Goal: Task Accomplishment & Management: Complete application form

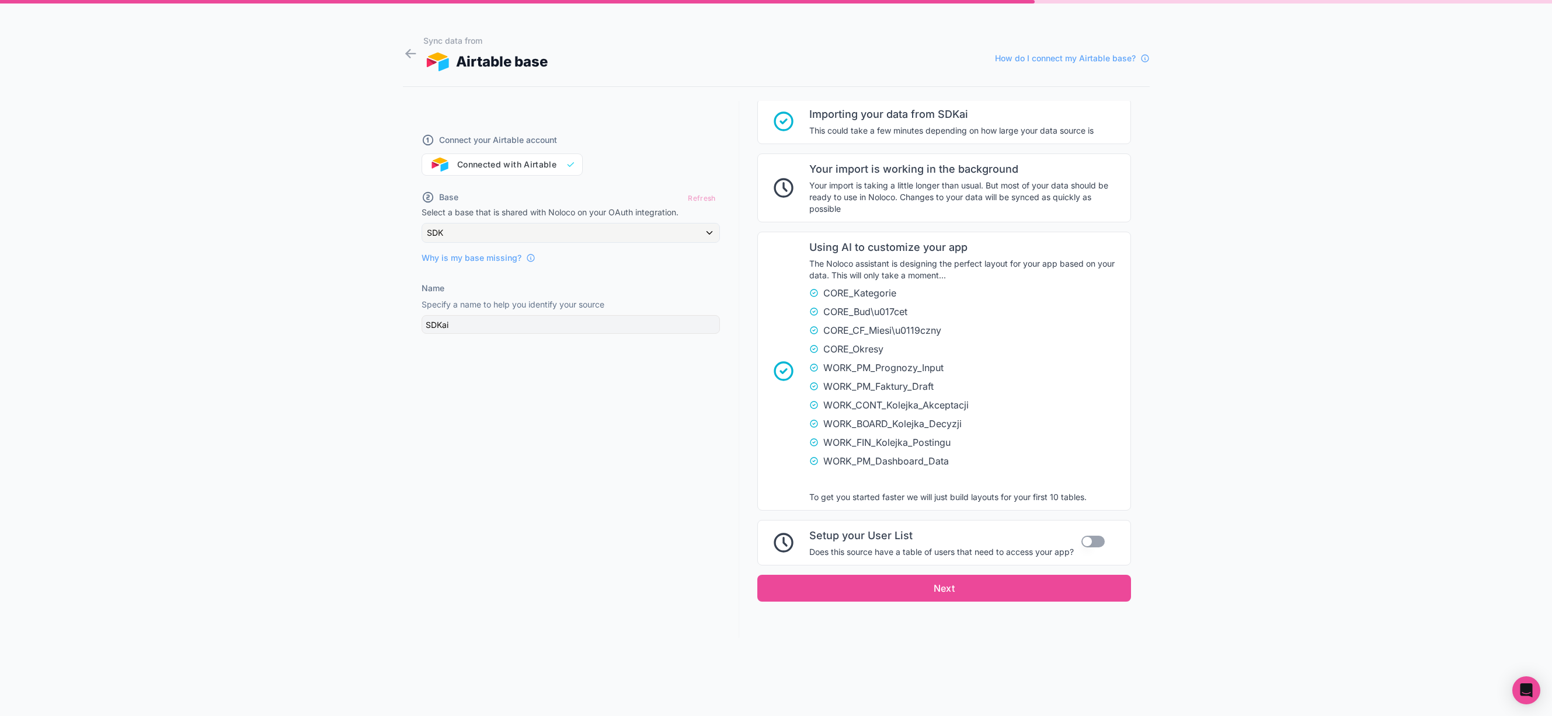
scroll to position [684, 0]
click at [659, 275] on div "Connect your Airtable account Connected with Airtable Base Refresh Select a bas…" at bounding box center [571, 369] width 336 height 537
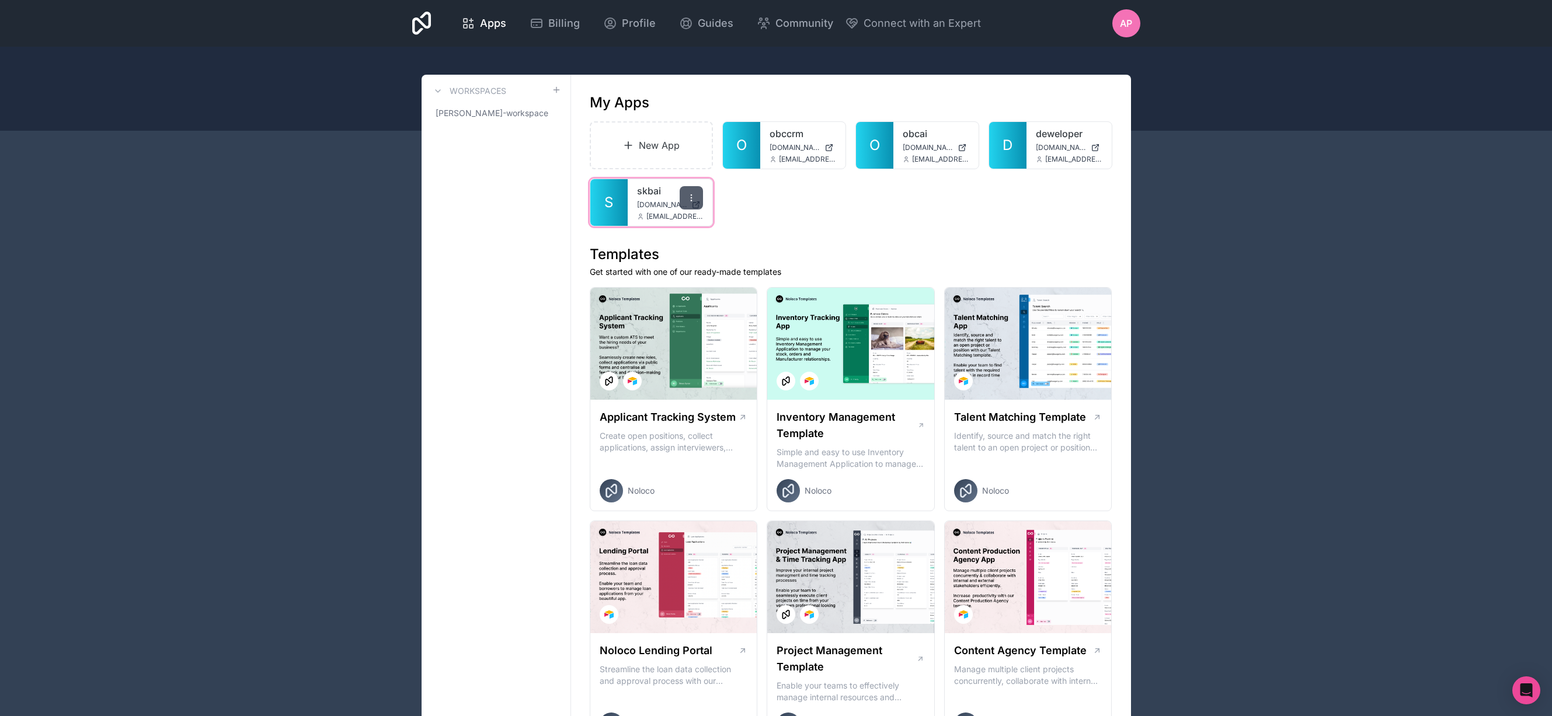
click at [692, 201] on icon at bounding box center [691, 197] width 9 height 9
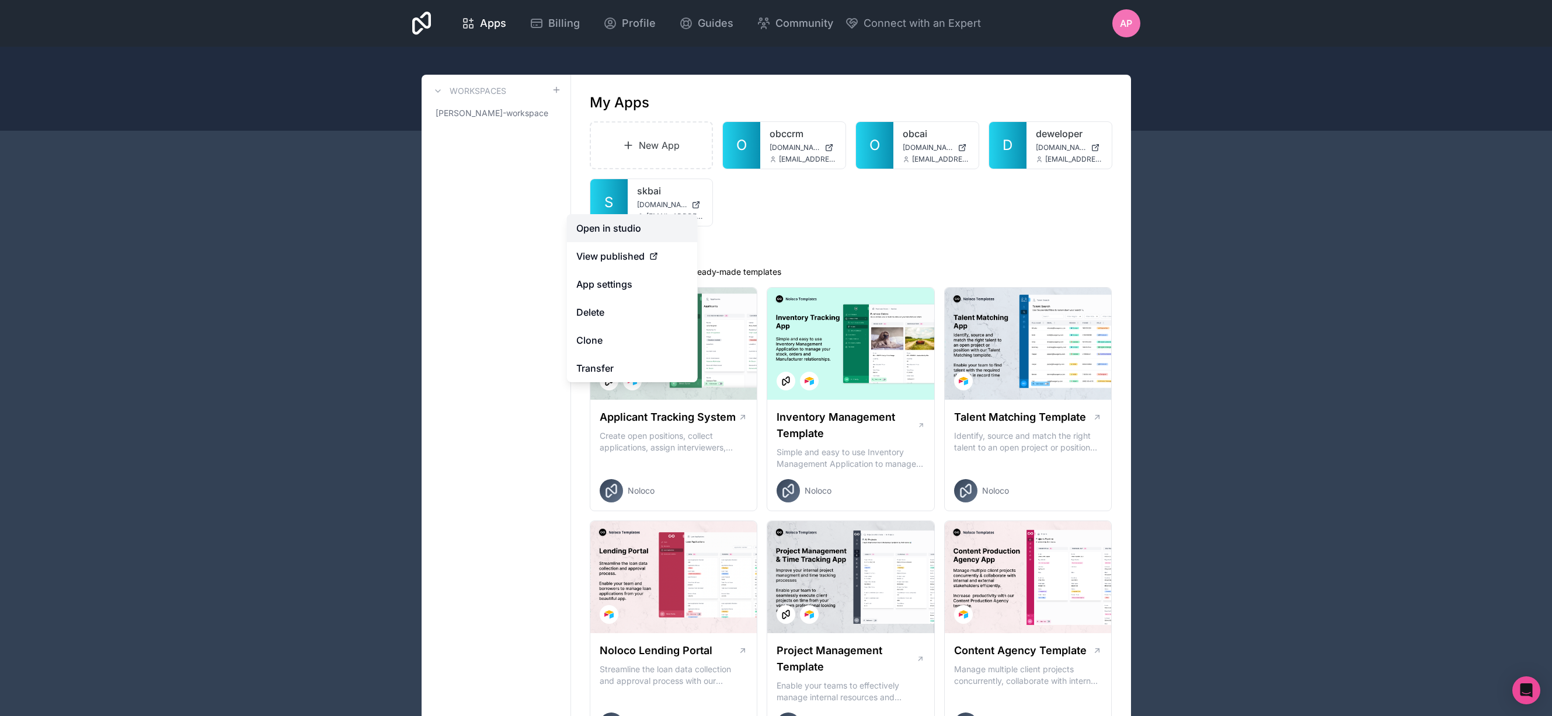
click at [652, 223] on link "Open in studio" at bounding box center [632, 228] width 131 height 28
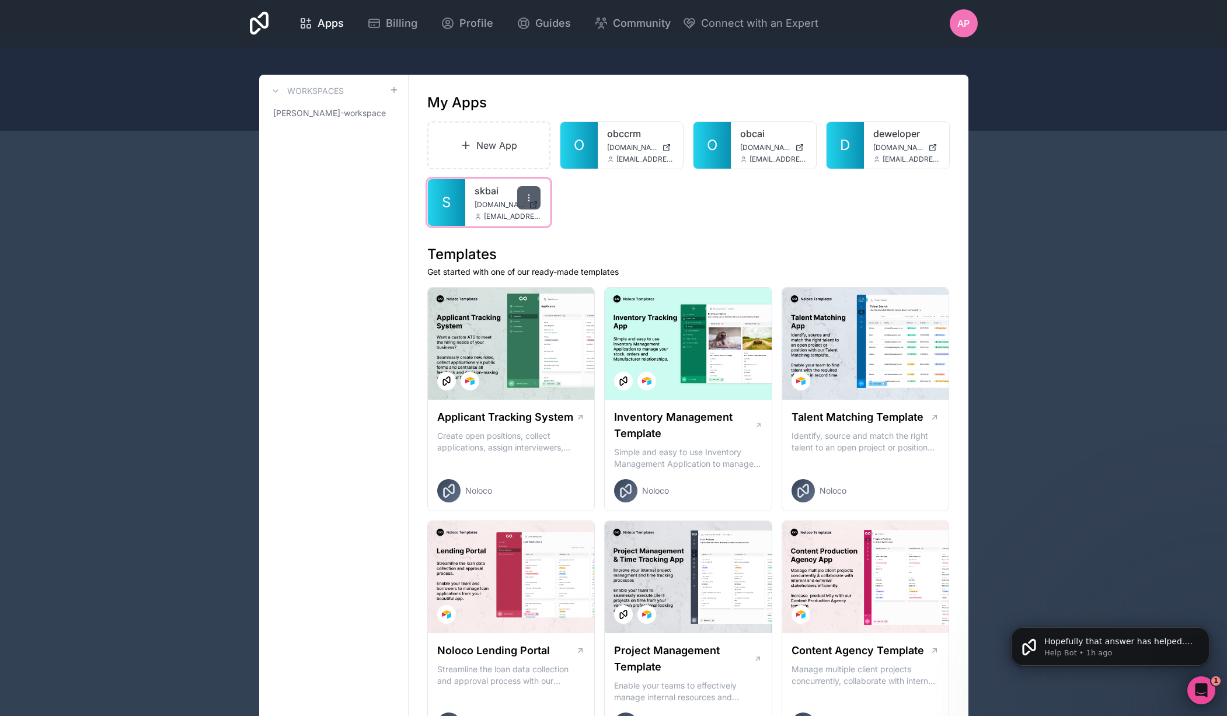
click at [530, 197] on icon at bounding box center [528, 197] width 9 height 9
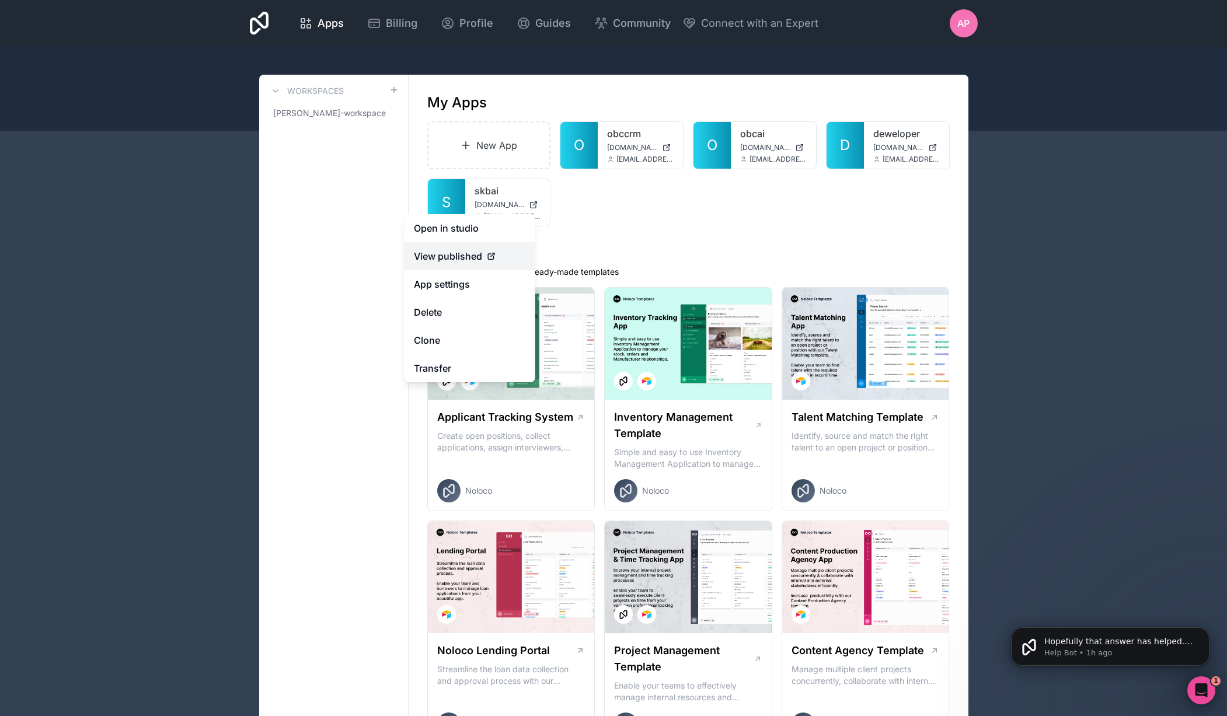
click at [500, 258] on div "View published" at bounding box center [470, 256] width 112 height 14
click at [468, 252] on span "View published" at bounding box center [448, 256] width 68 height 14
click at [475, 309] on button "Delete" at bounding box center [470, 312] width 131 height 28
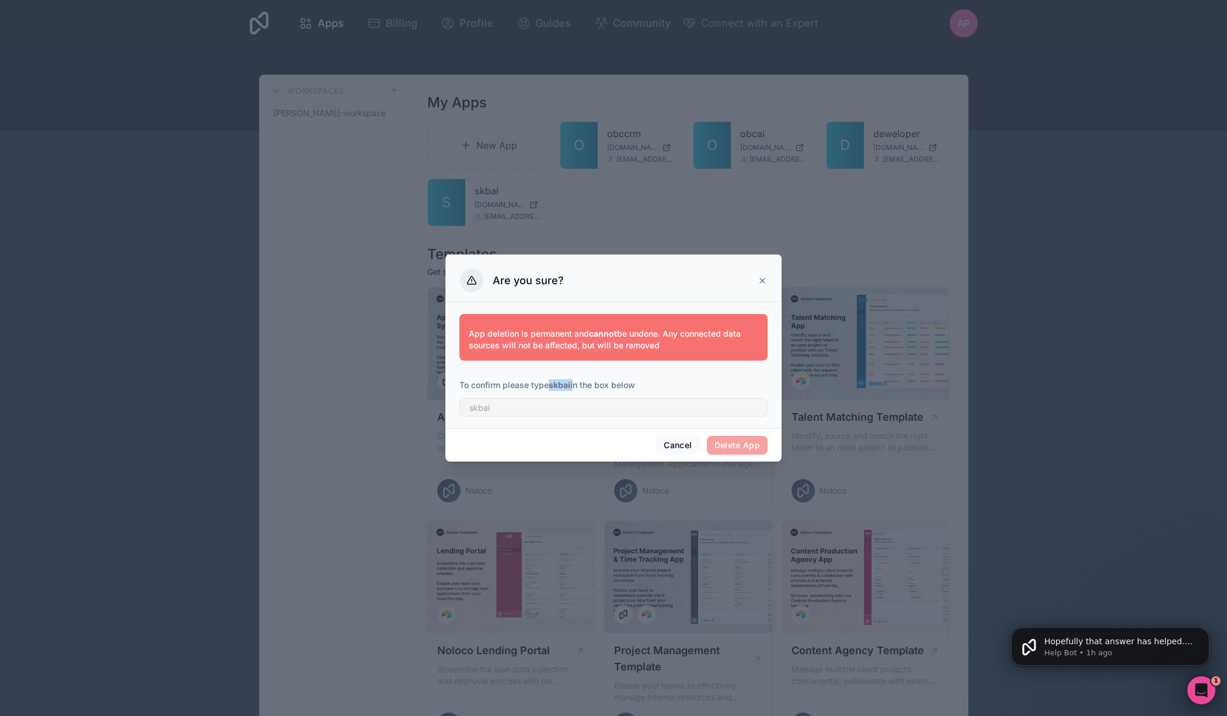
drag, startPoint x: 552, startPoint y: 386, endPoint x: 575, endPoint y: 386, distance: 22.8
click at [574, 386] on p "To confirm please type skbai in the box below" at bounding box center [613, 385] width 308 height 12
copy p "skbai"
click at [521, 407] on input "text" at bounding box center [613, 407] width 308 height 19
paste input "skbai"
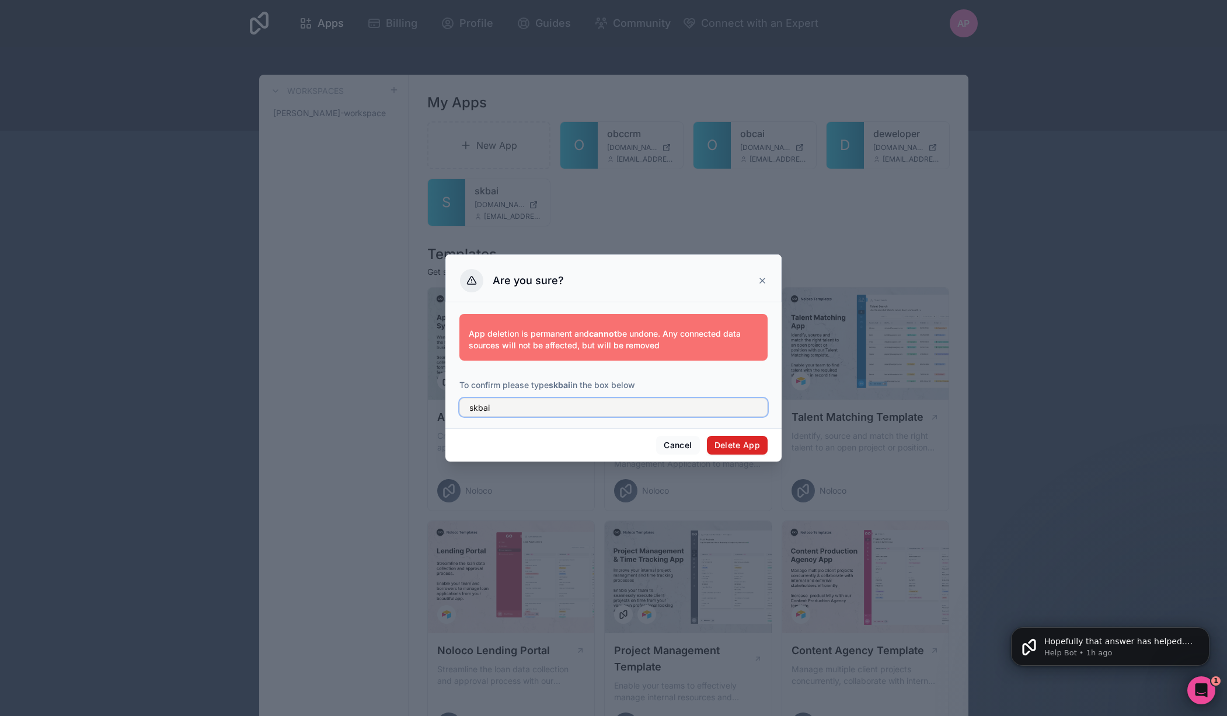
type input "skbai"
click at [730, 442] on button "Delete App" at bounding box center [737, 445] width 61 height 19
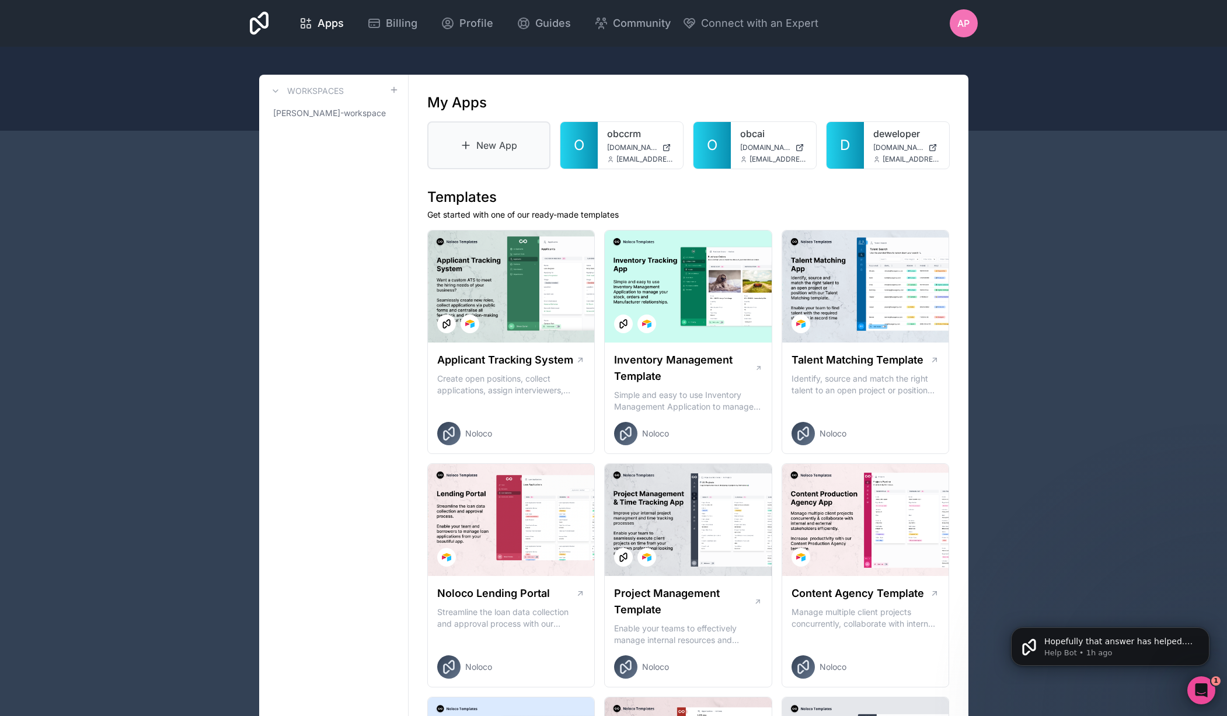
click at [490, 146] on link "New App" at bounding box center [489, 145] width 124 height 48
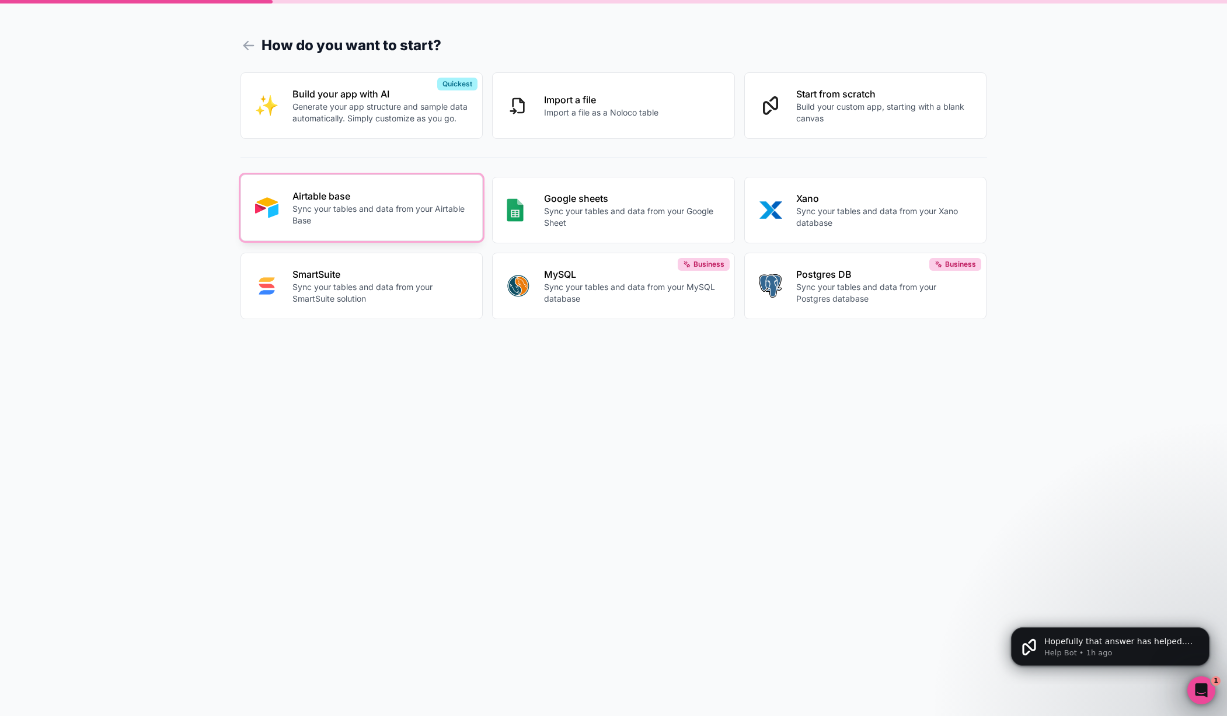
click at [361, 201] on p "Airtable base" at bounding box center [380, 196] width 176 height 14
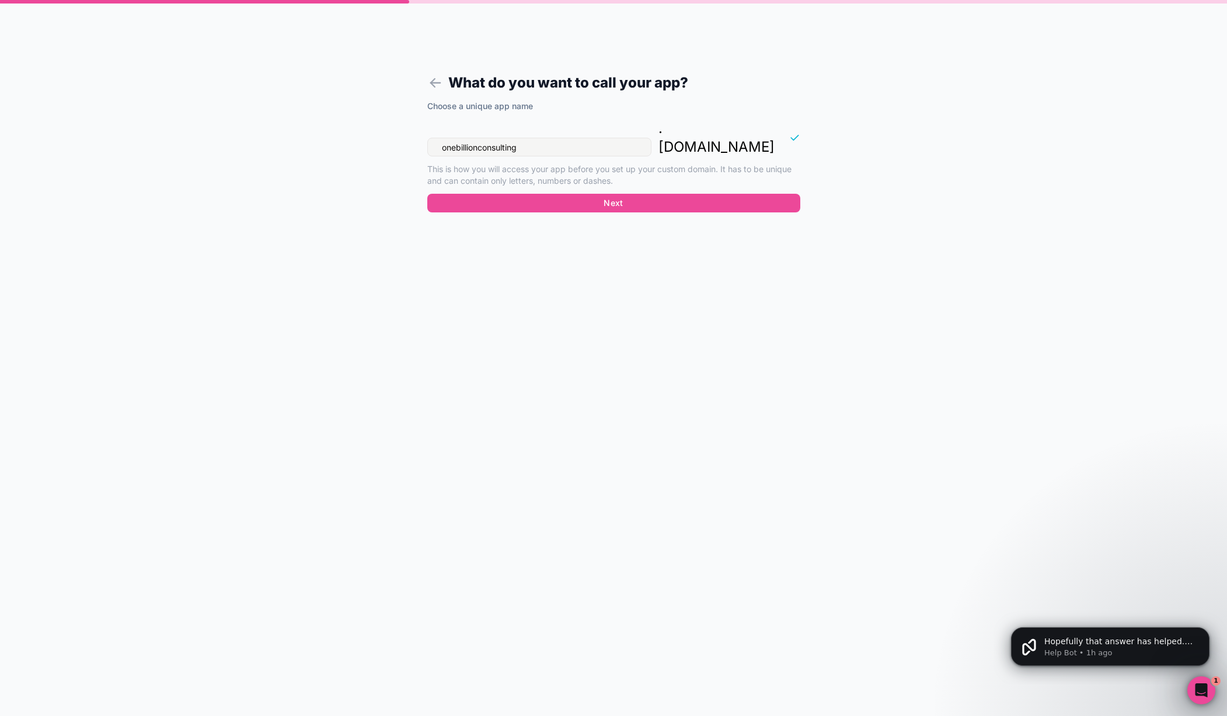
click at [574, 138] on input "onebillionconsulting" at bounding box center [539, 147] width 224 height 19
click at [524, 138] on input "onebillionconsulting" at bounding box center [539, 147] width 224 height 19
click at [523, 138] on input "onebillionconsulting" at bounding box center [539, 147] width 224 height 19
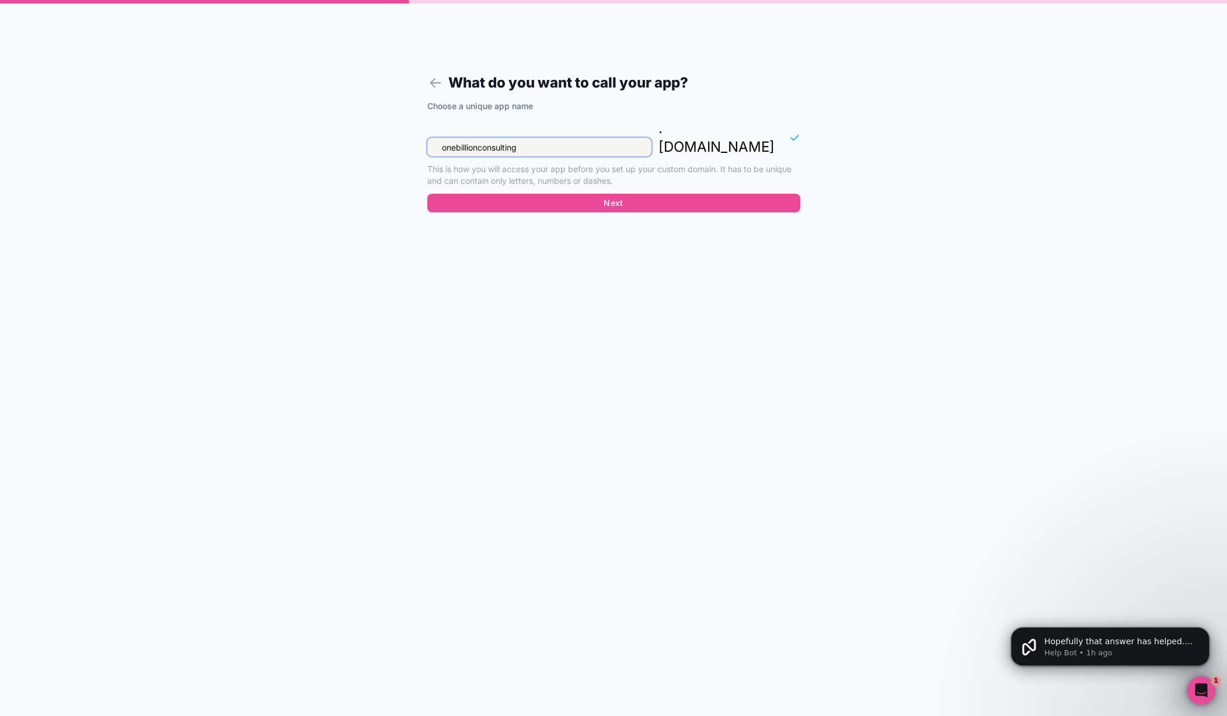
click at [523, 138] on input "onebillionconsulting" at bounding box center [539, 147] width 224 height 19
type input "skbai"
click at [570, 194] on button "Next" at bounding box center [613, 203] width 373 height 19
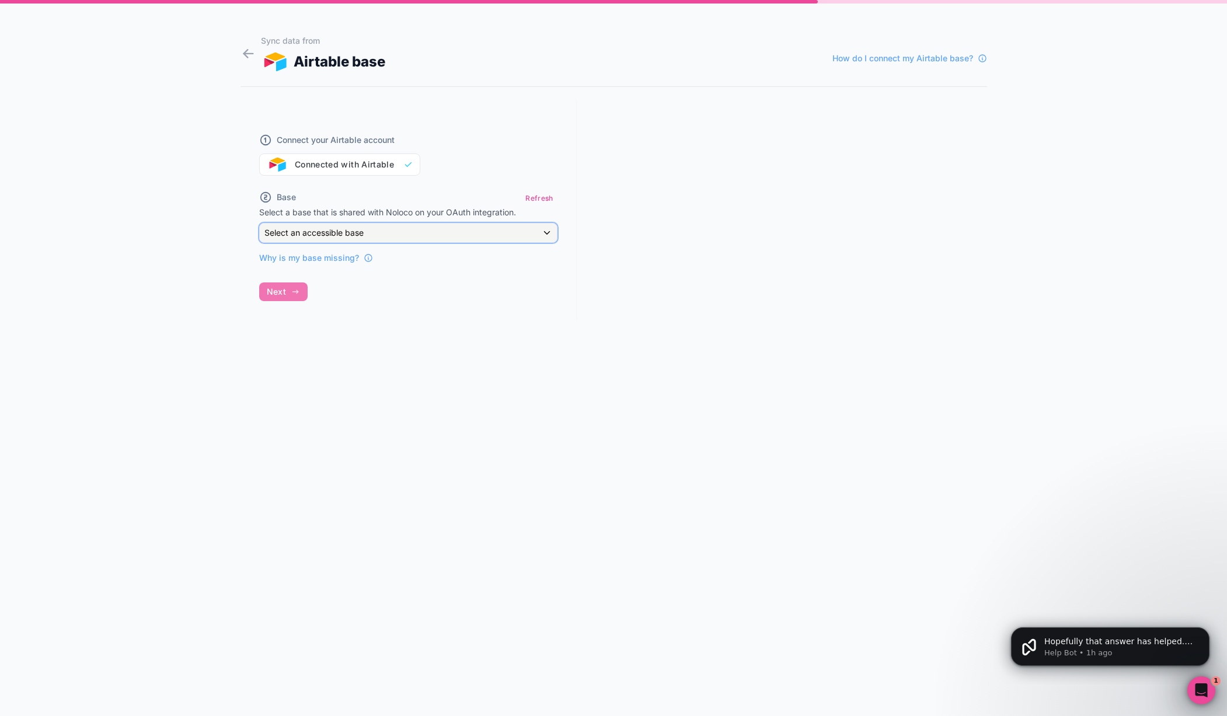
click at [423, 236] on div "Select an accessible base" at bounding box center [408, 233] width 297 height 19
drag, startPoint x: 814, startPoint y: 366, endPoint x: 731, endPoint y: 359, distance: 83.2
click at [813, 365] on div at bounding box center [613, 358] width 1227 height 716
click at [250, 54] on icon at bounding box center [247, 54] width 9 height 0
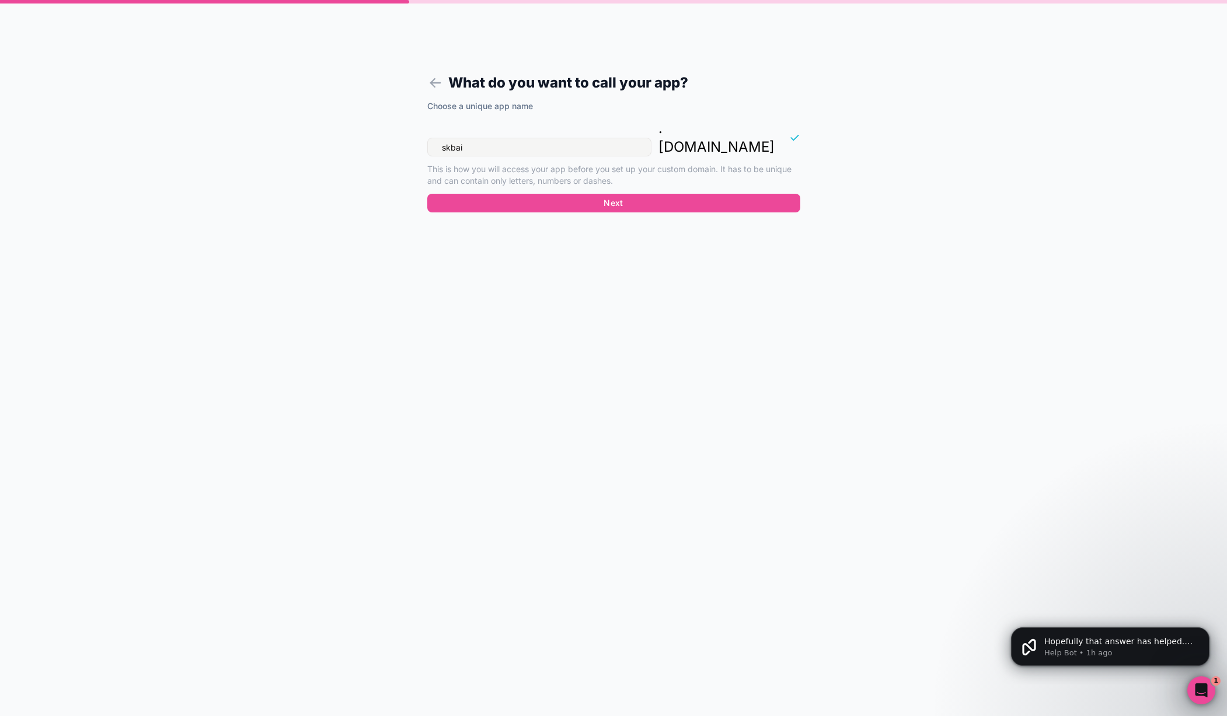
click at [476, 138] on input "skbai" at bounding box center [539, 147] width 224 height 19
click at [476, 138] on input "sbkai" at bounding box center [539, 147] width 224 height 19
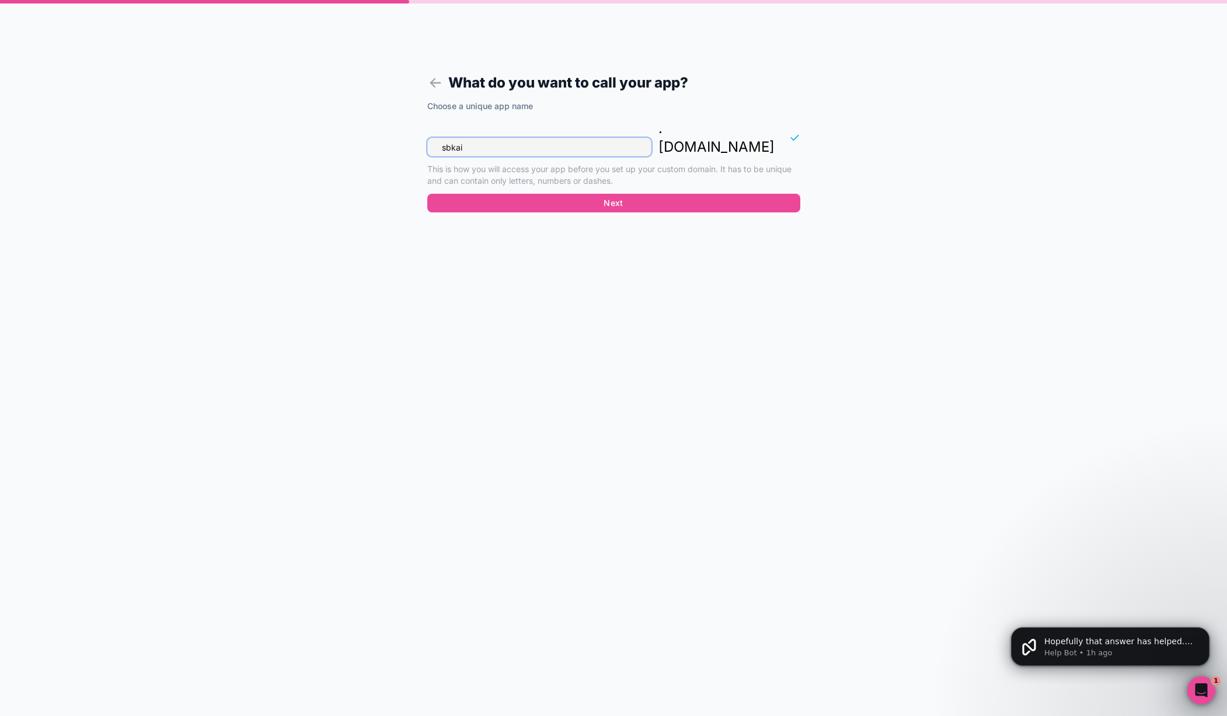
click at [476, 138] on input "sbkai" at bounding box center [539, 147] width 224 height 19
type input "skbai"
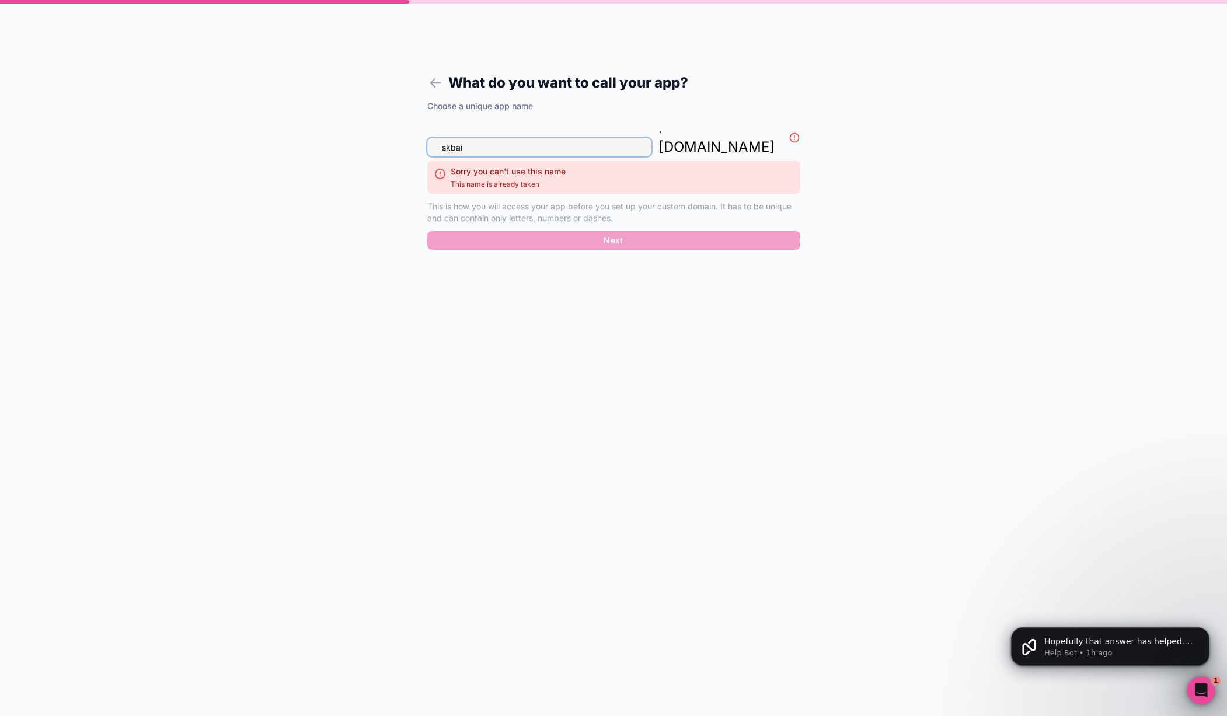
click at [515, 138] on input "skbai" at bounding box center [539, 147] width 224 height 19
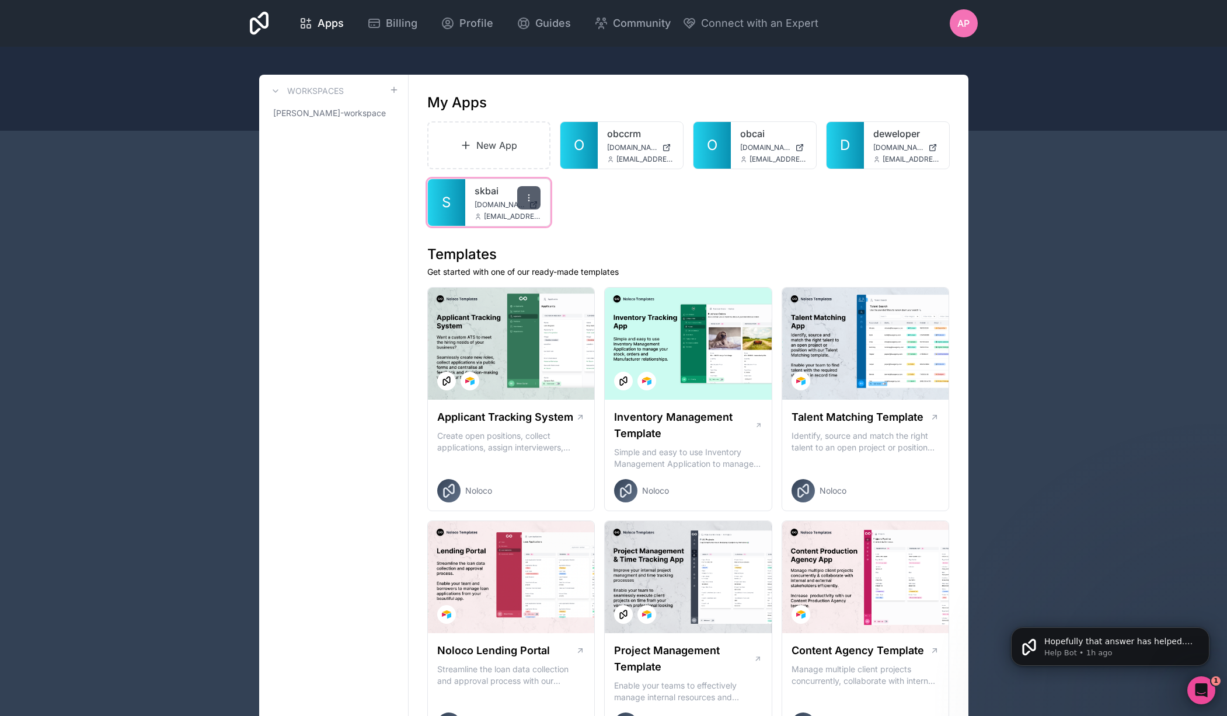
click at [532, 198] on icon at bounding box center [528, 197] width 9 height 9
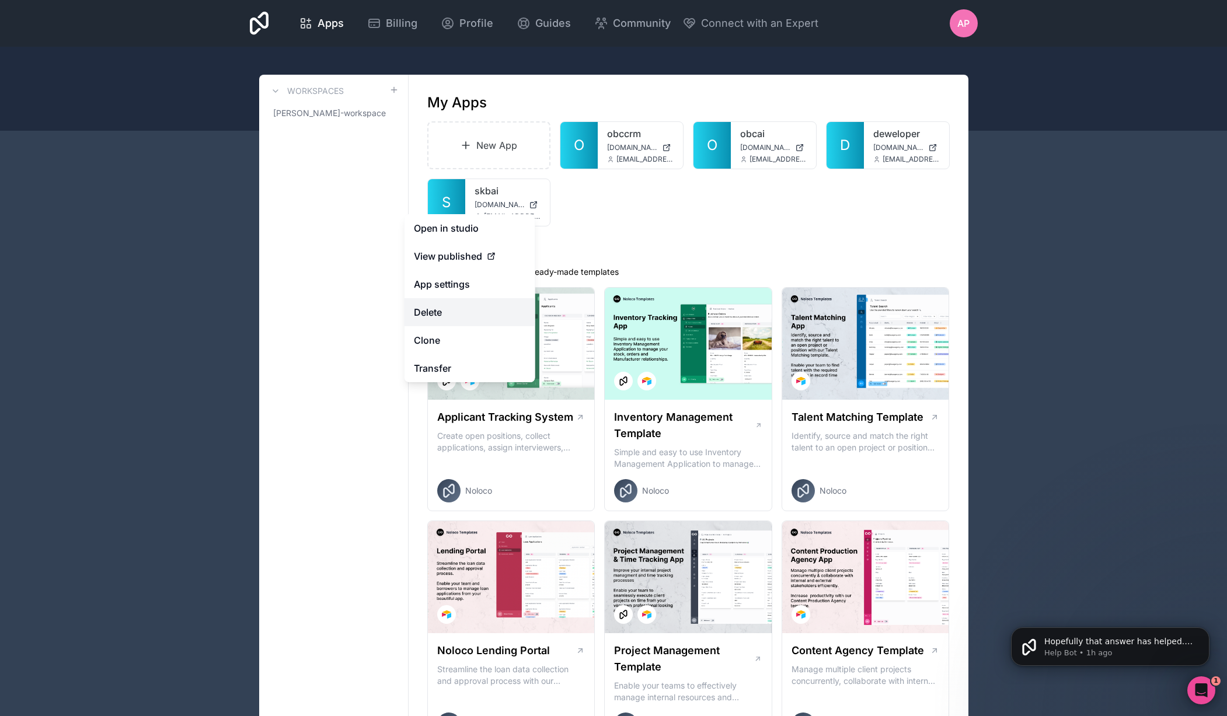
click at [473, 319] on button "Delete" at bounding box center [470, 312] width 131 height 28
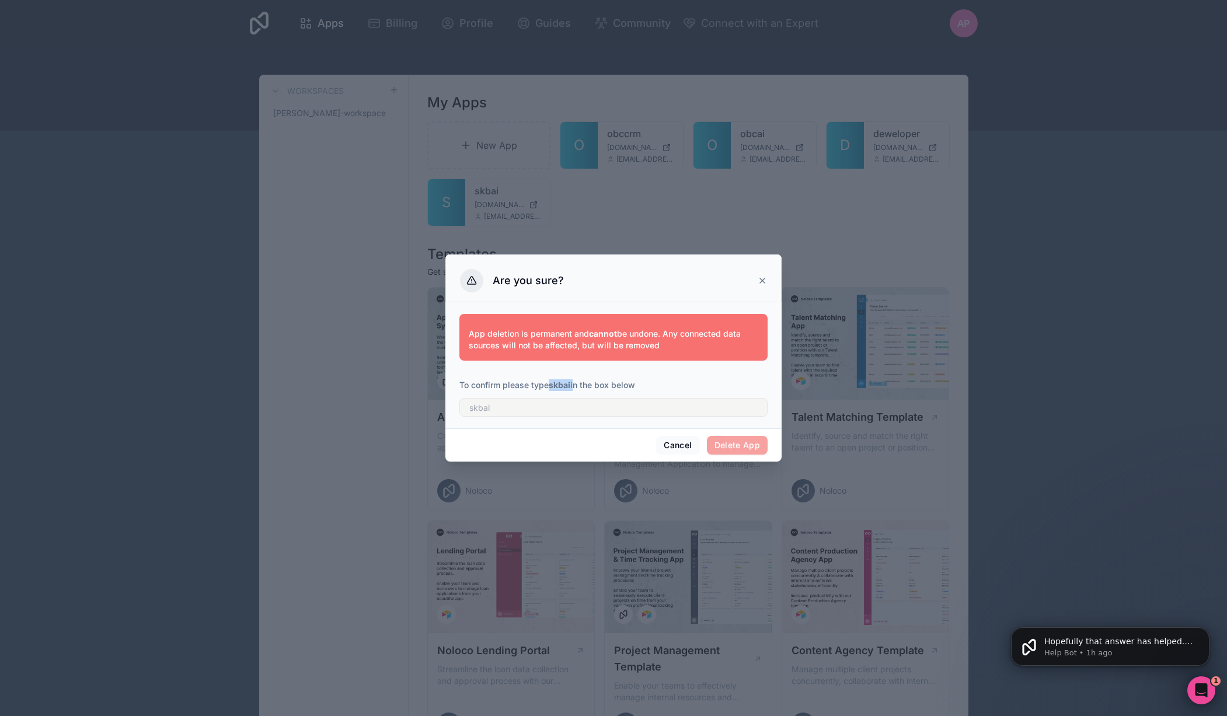
drag, startPoint x: 556, startPoint y: 384, endPoint x: 575, endPoint y: 384, distance: 18.7
click at [574, 384] on p "To confirm please type skbai in the box below" at bounding box center [613, 385] width 308 height 12
copy p "skbai"
click at [560, 402] on input "text" at bounding box center [613, 407] width 308 height 19
paste input "skbai"
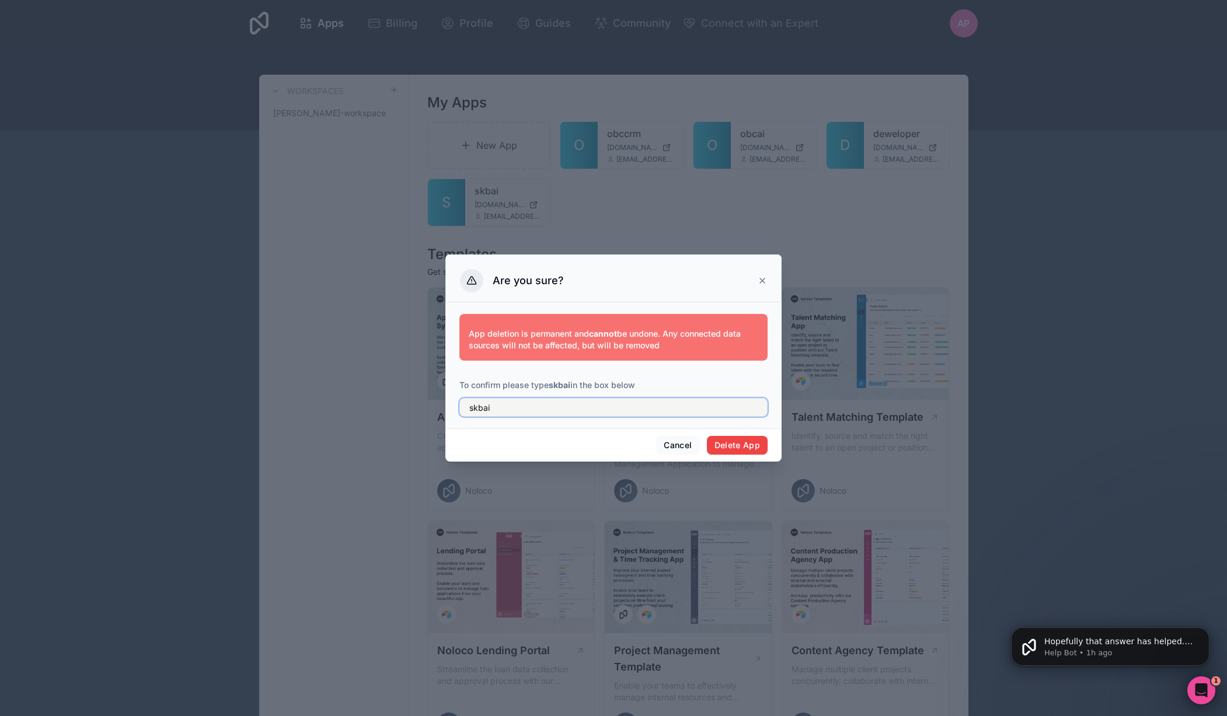
type input "skbai"
click at [745, 445] on button "Delete App" at bounding box center [737, 445] width 61 height 19
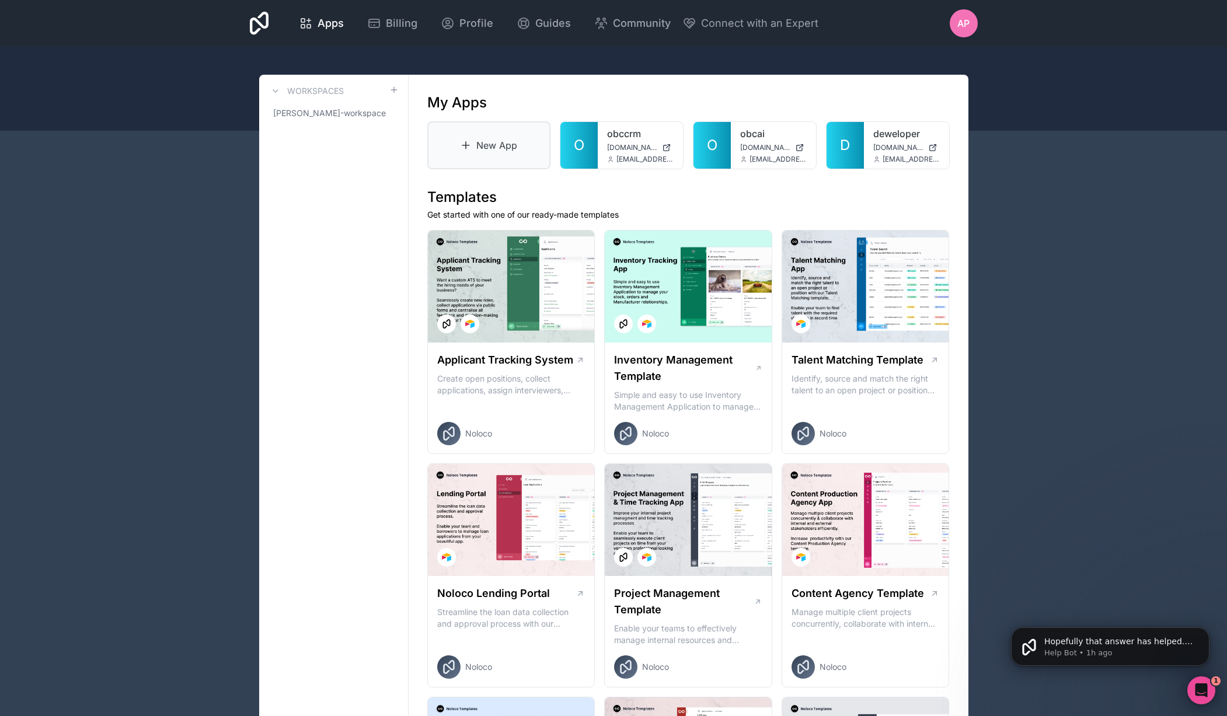
click at [495, 147] on link "New App" at bounding box center [489, 145] width 124 height 48
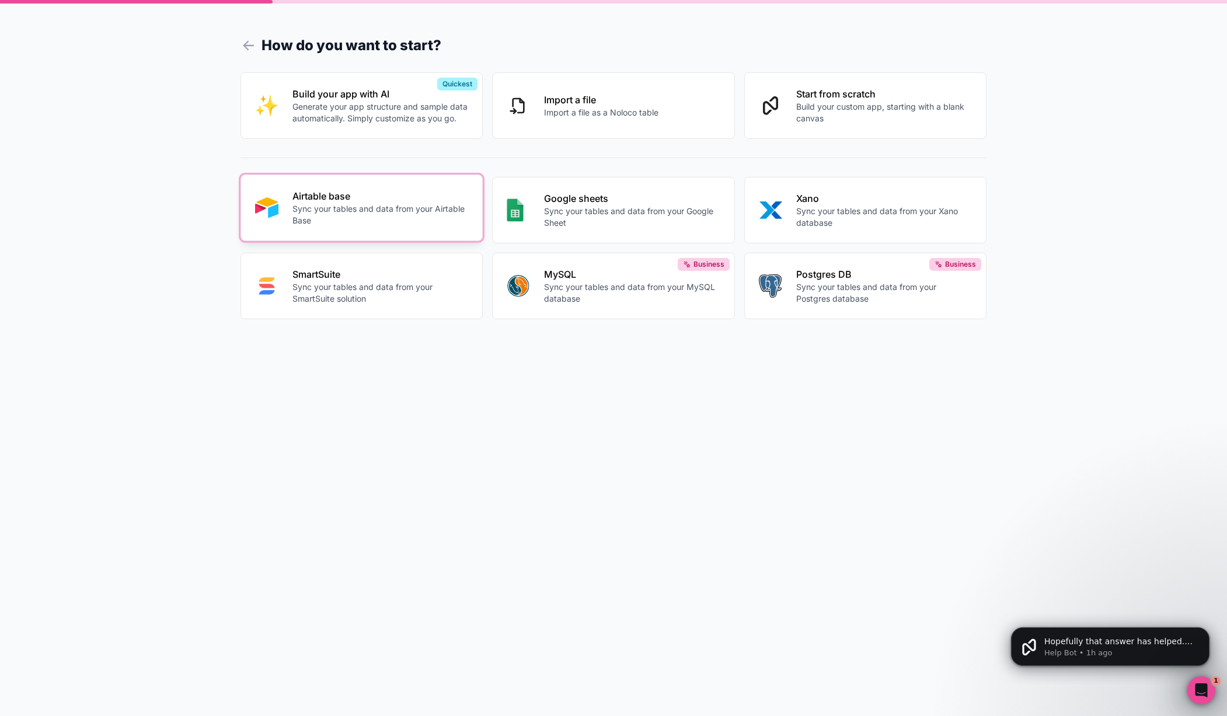
click at [387, 193] on p "Airtable base" at bounding box center [380, 196] width 176 height 14
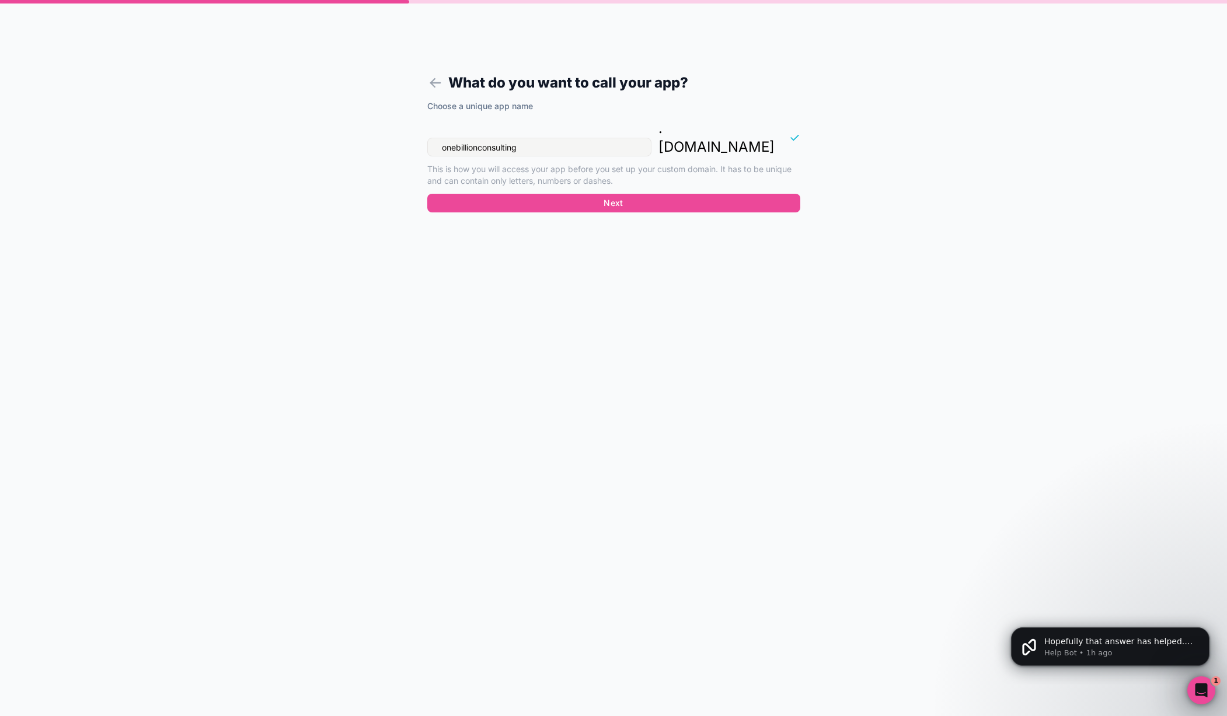
click at [554, 138] on input "onebillionconsulting" at bounding box center [539, 147] width 224 height 19
type input "skbai"
click at [588, 194] on button "Next" at bounding box center [613, 203] width 373 height 19
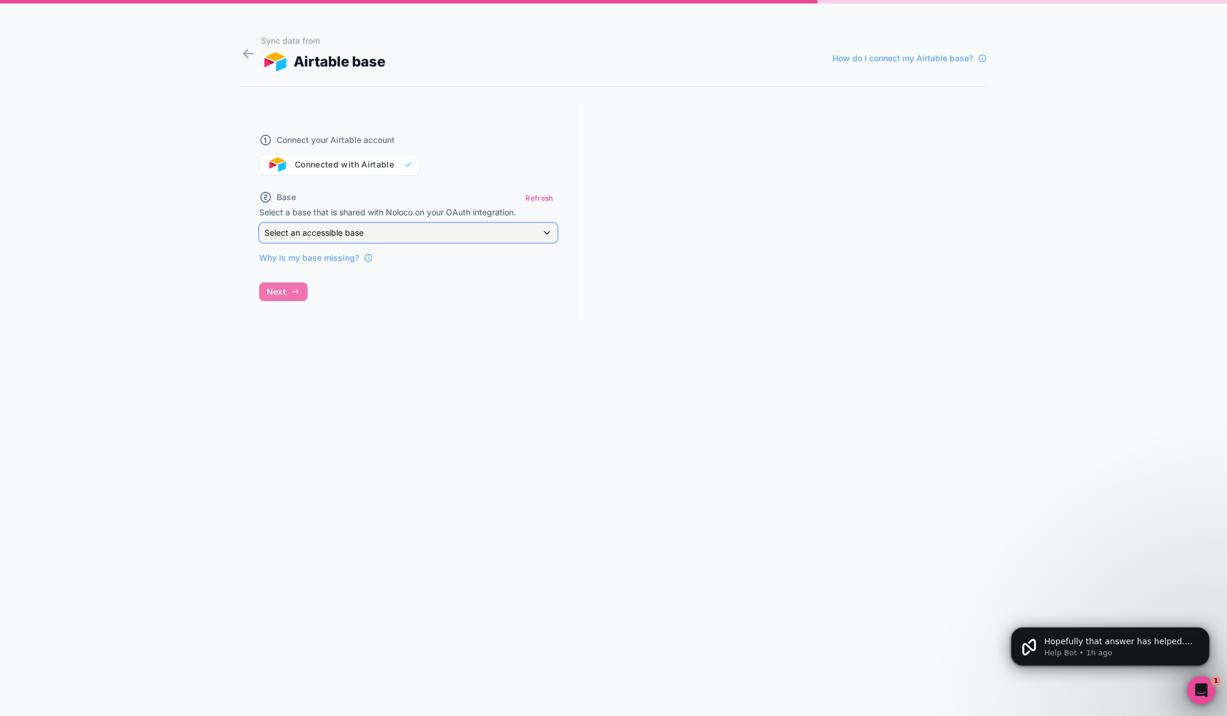
click at [424, 233] on div "Select an accessible base" at bounding box center [408, 233] width 297 height 19
click at [383, 403] on div "SDK" at bounding box center [421, 412] width 319 height 21
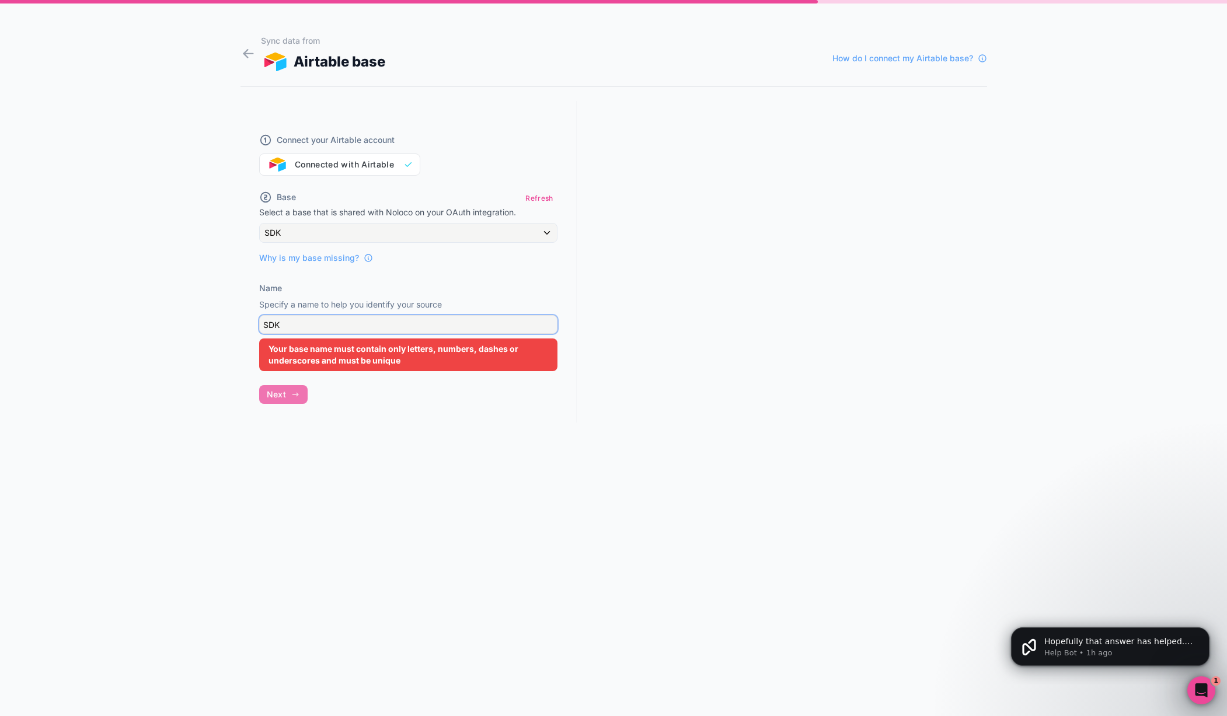
click at [327, 323] on input "SDK" at bounding box center [408, 324] width 298 height 19
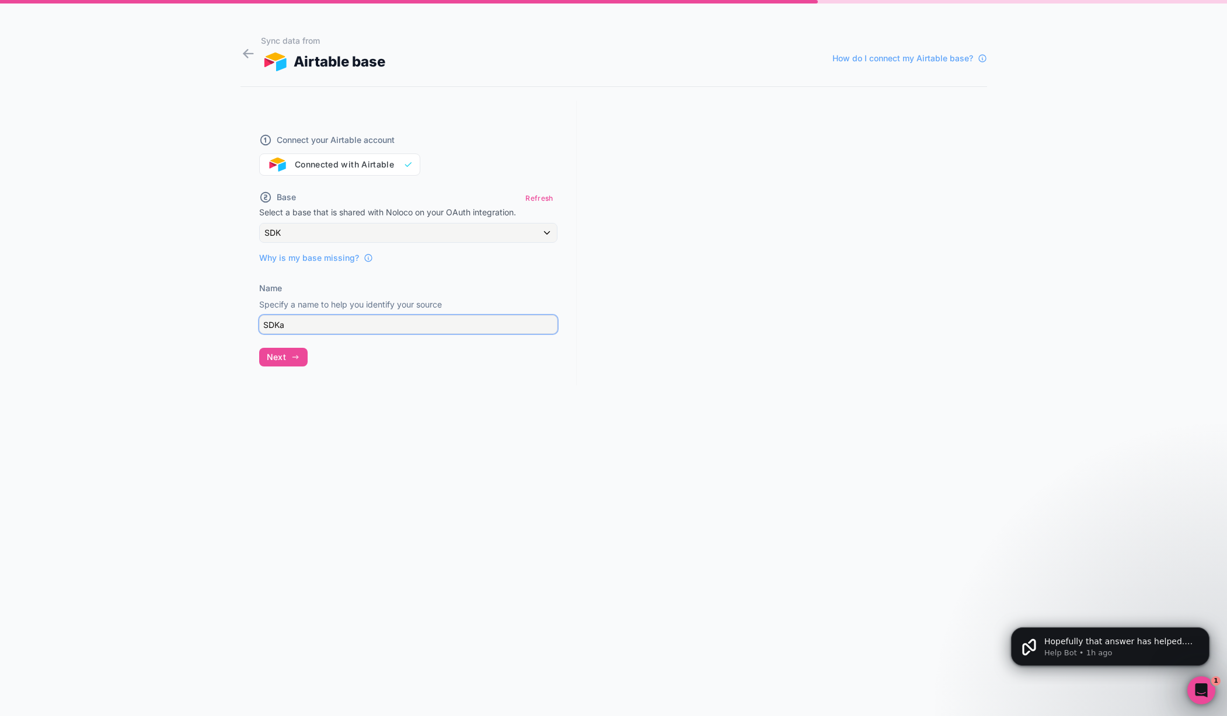
type input "SDKAi"
click at [280, 356] on span "Next" at bounding box center [276, 357] width 19 height 11
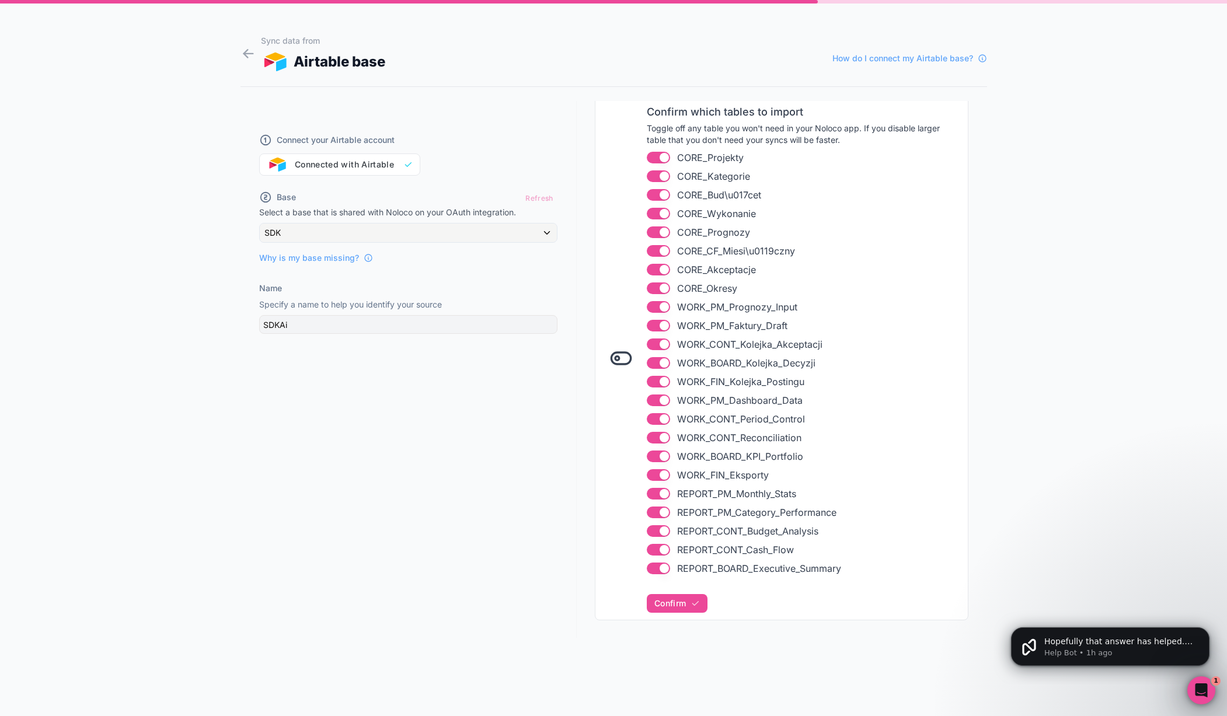
scroll to position [171, 0]
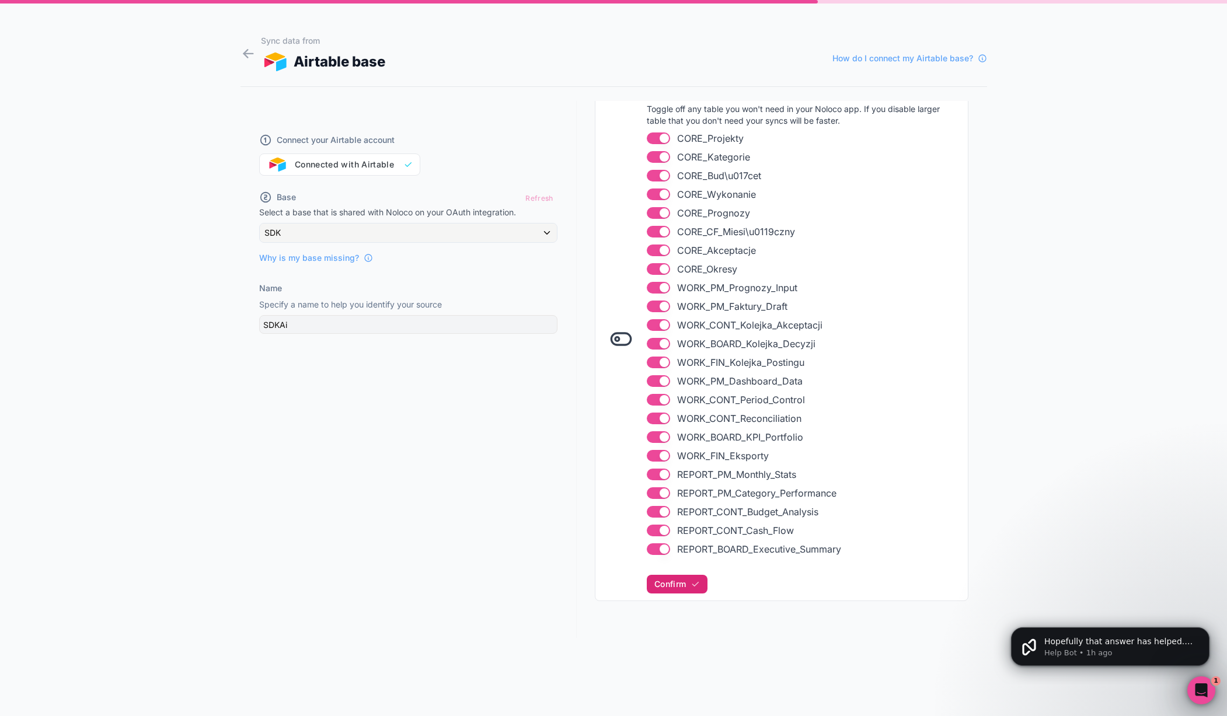
click at [673, 582] on span "Confirm" at bounding box center [670, 584] width 32 height 11
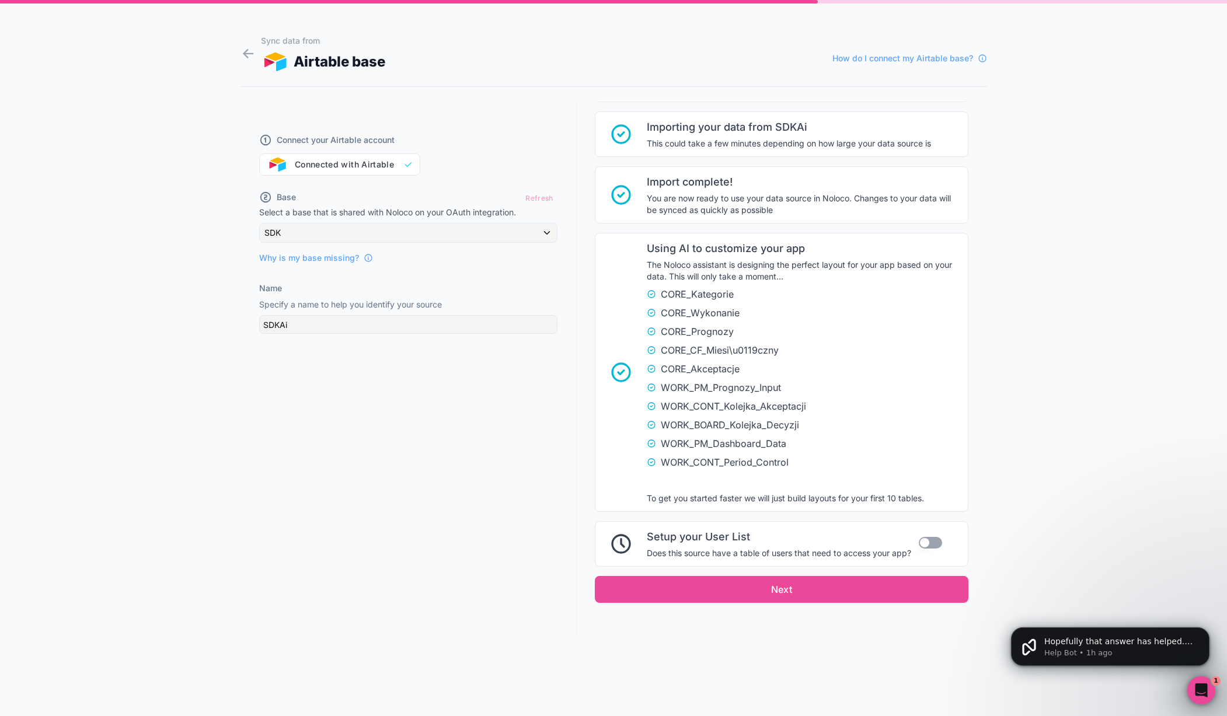
scroll to position [672, 0]
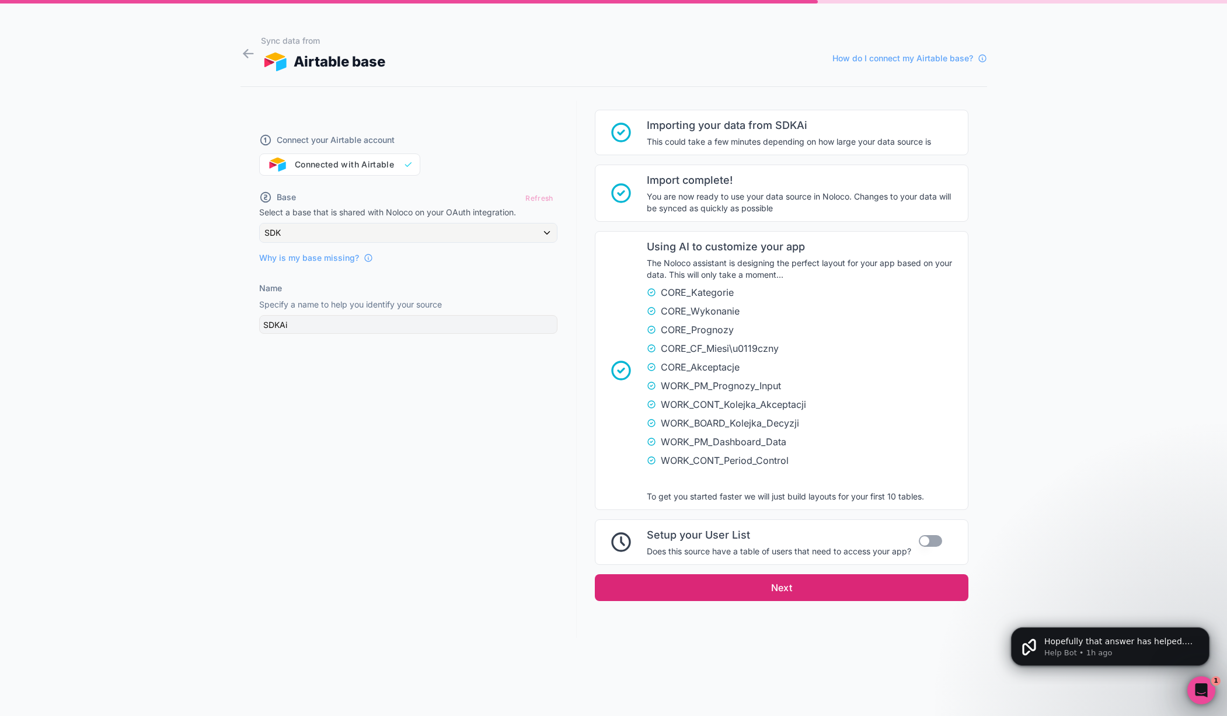
click at [673, 580] on button "Next" at bounding box center [782, 587] width 374 height 27
